Goal: Task Accomplishment & Management: Use online tool/utility

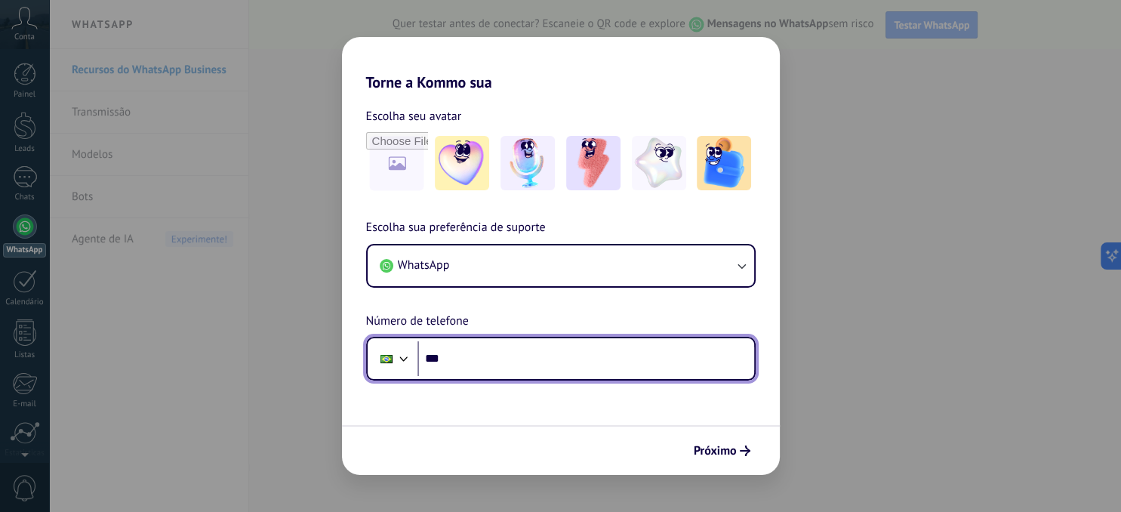
click at [461, 356] on input "***" at bounding box center [586, 358] width 337 height 35
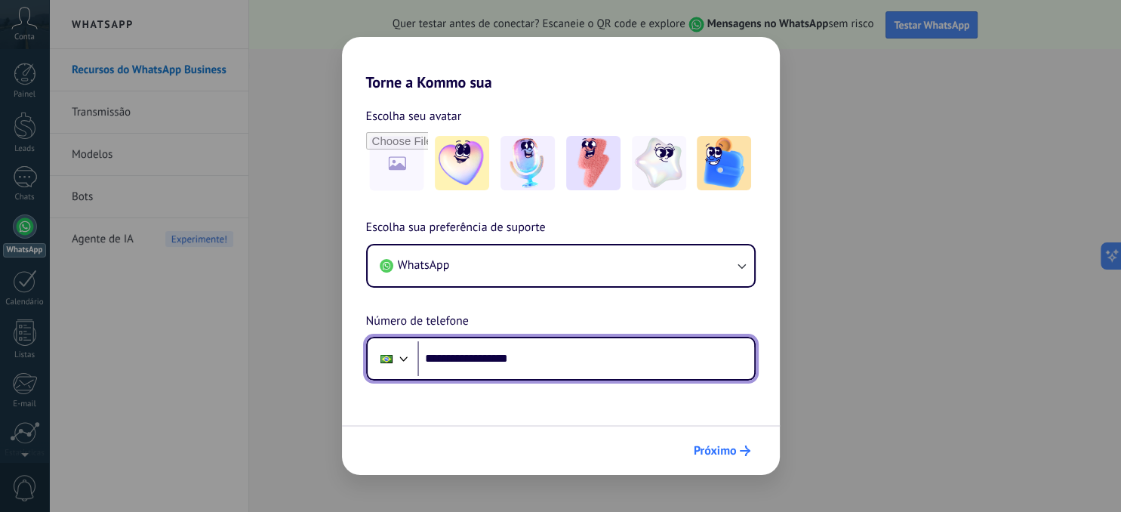
type input "**********"
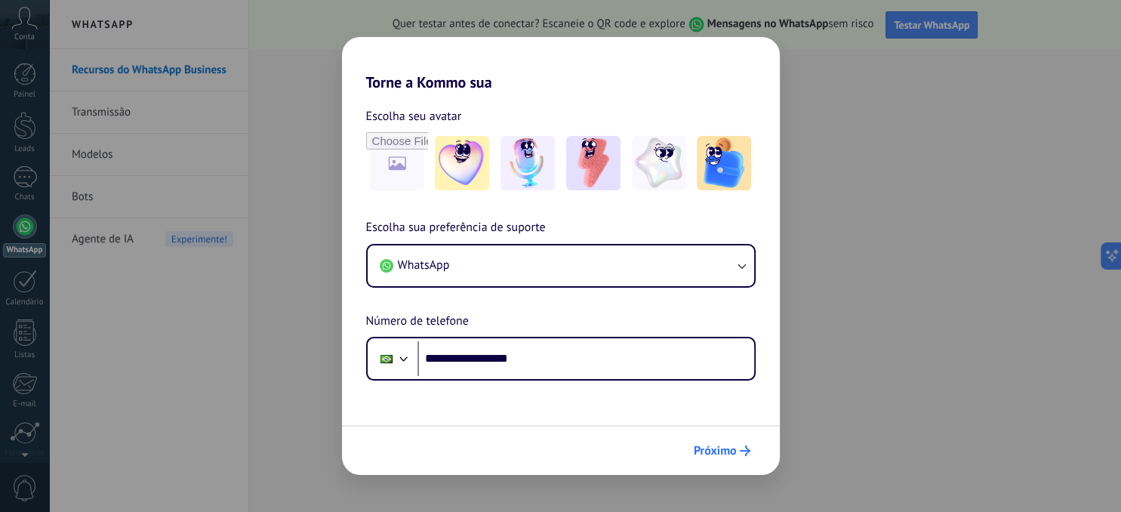
click at [714, 453] on span "Próximo" at bounding box center [715, 450] width 43 height 11
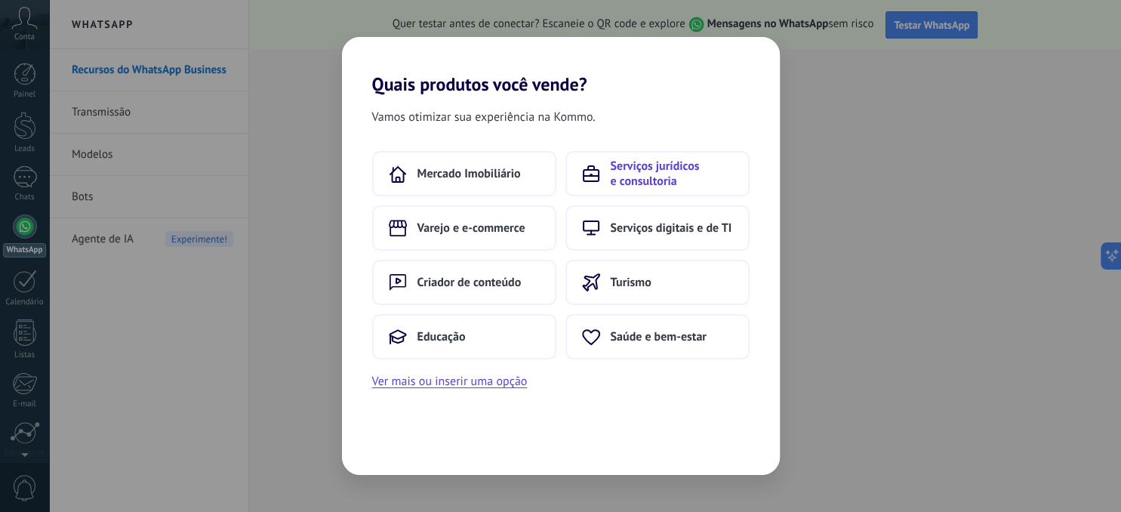
click at [640, 179] on span "Serviços jurídicos e consultoria" at bounding box center [672, 174] width 122 height 30
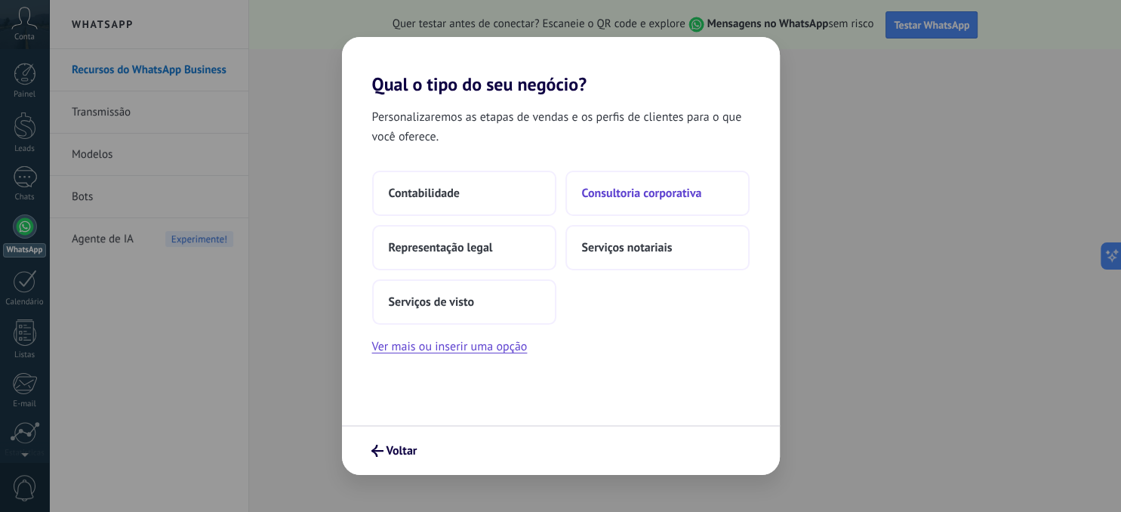
click at [628, 193] on span "Consultoria corporativa" at bounding box center [642, 193] width 120 height 15
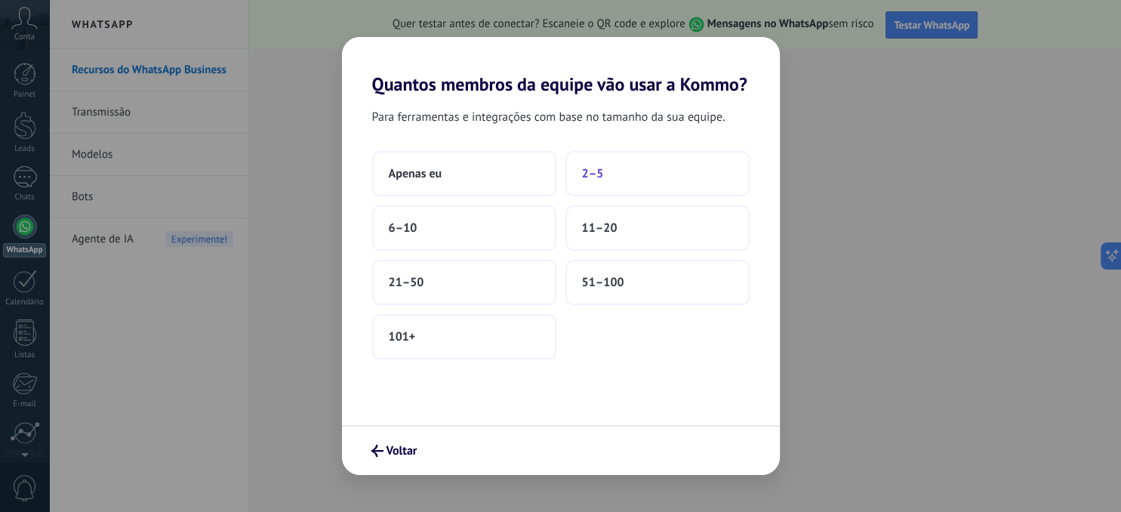
click at [589, 168] on span "2–5" at bounding box center [593, 173] width 22 height 15
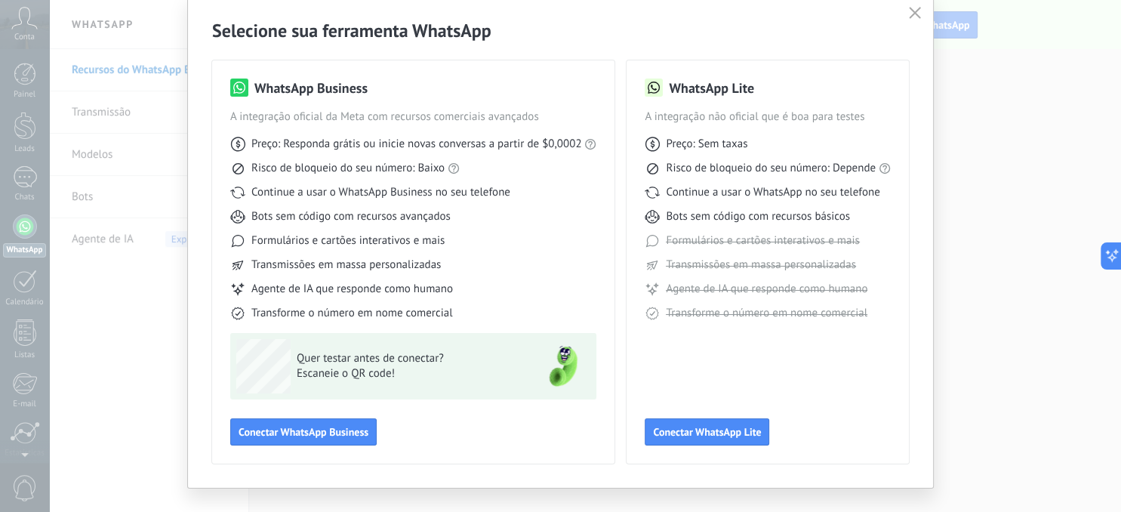
scroll to position [81, 0]
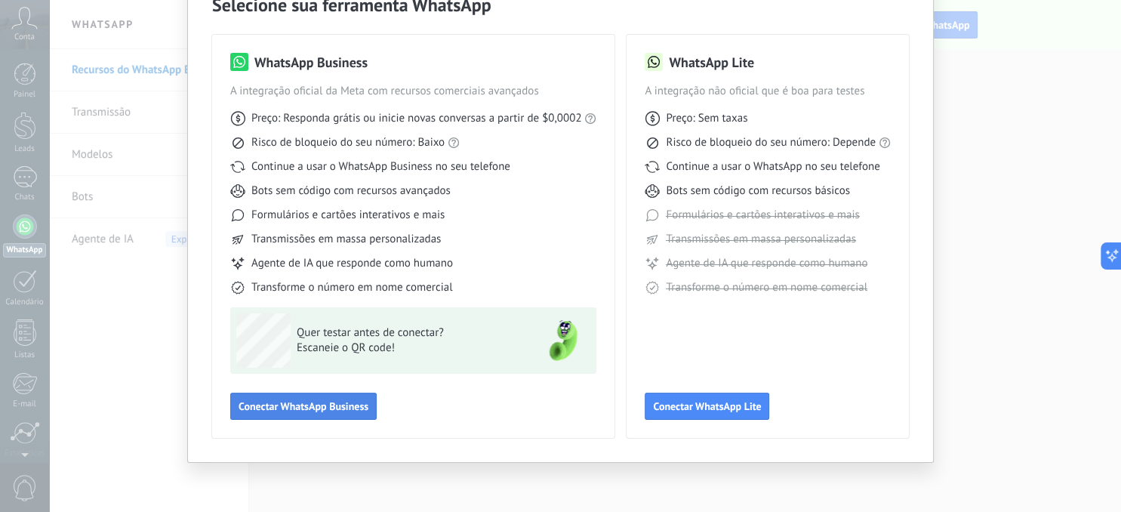
click at [279, 404] on span "Conectar WhatsApp Business" at bounding box center [304, 406] width 130 height 11
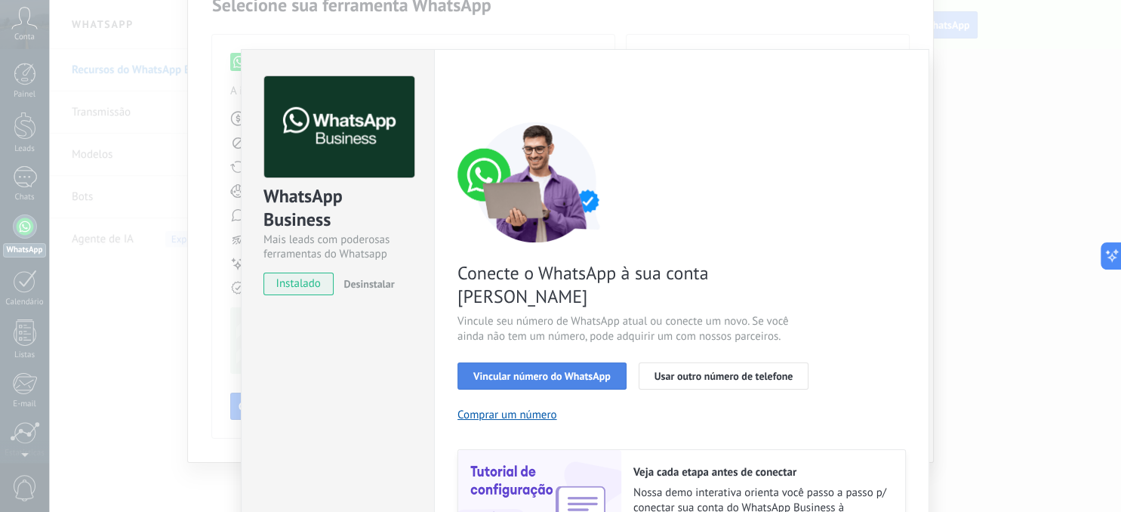
click at [535, 371] on span "Vincular número do WhatsApp" at bounding box center [541, 376] width 137 height 11
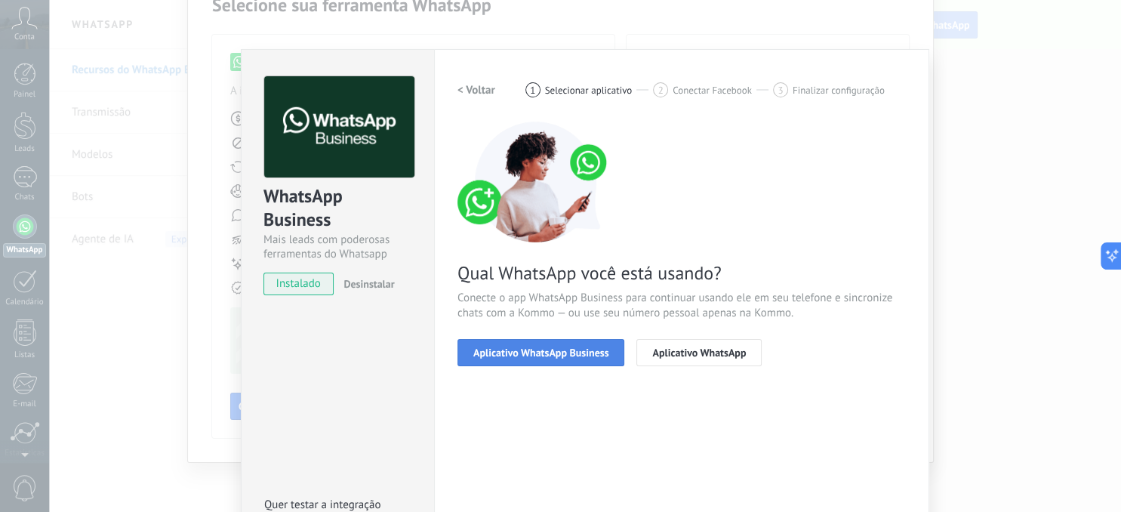
click at [508, 349] on span "Aplicativo WhatsApp Business" at bounding box center [540, 352] width 135 height 11
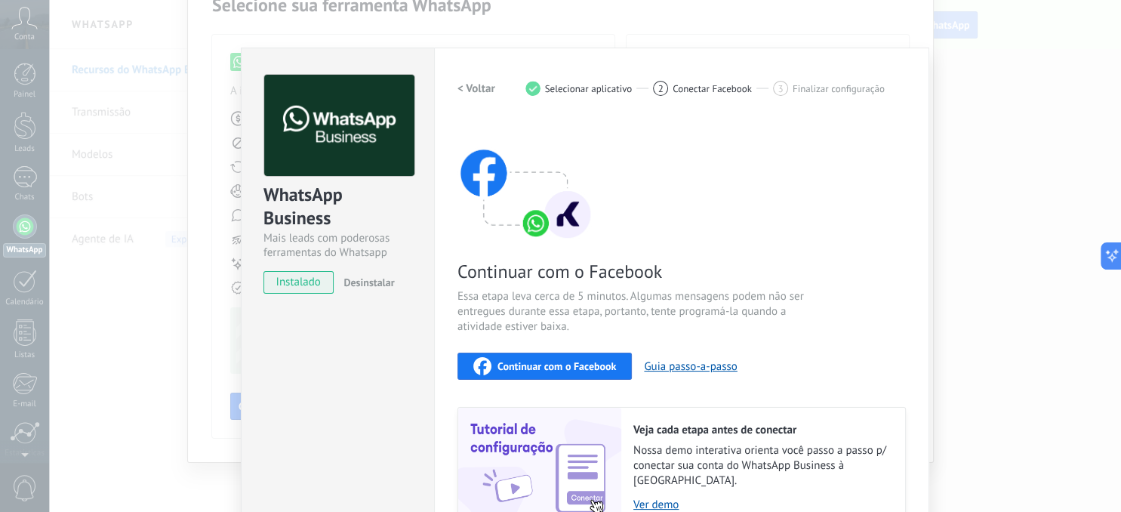
scroll to position [0, 0]
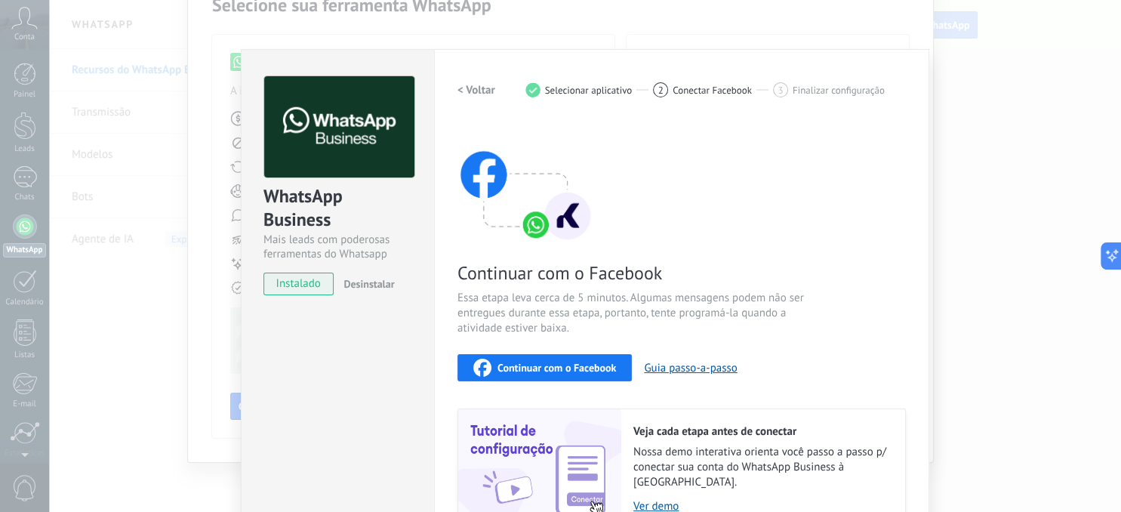
click at [519, 364] on span "Continuar com o Facebook" at bounding box center [557, 367] width 119 height 11
